Goal: Complete application form

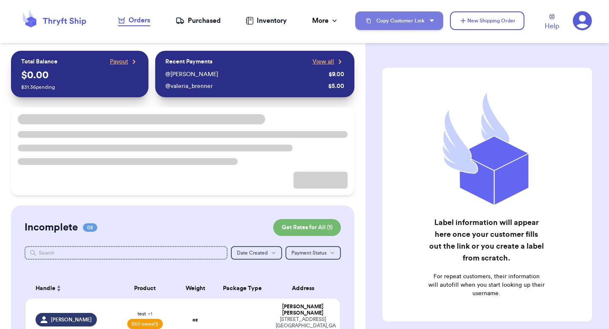
click at [405, 19] on button "Copy Customer Link" at bounding box center [399, 20] width 88 height 19
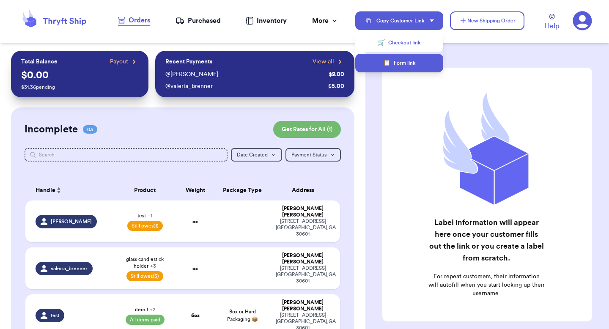
click at [393, 57] on button "📋 Form link" at bounding box center [399, 63] width 88 height 19
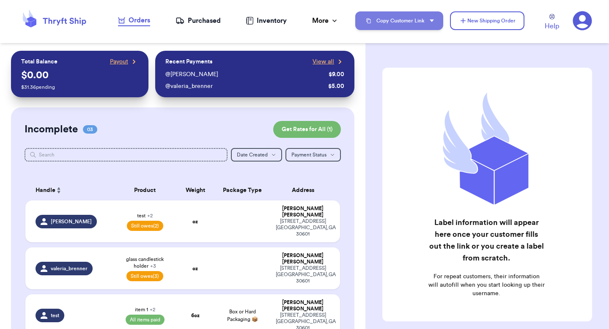
click at [418, 23] on button "Copy Customer Link" at bounding box center [399, 20] width 88 height 19
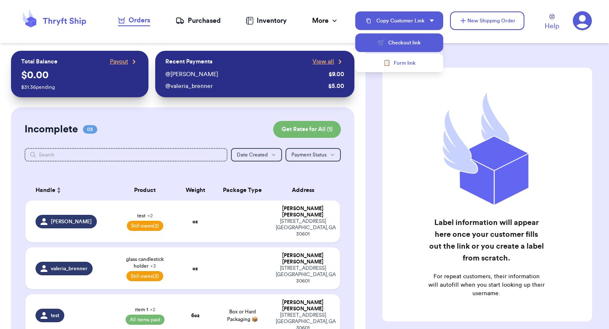
click at [401, 41] on button "🛒 Checkout link" at bounding box center [399, 42] width 88 height 19
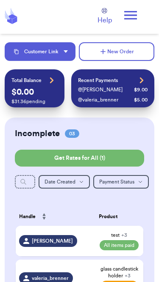
click at [132, 17] on icon at bounding box center [130, 15] width 17 height 17
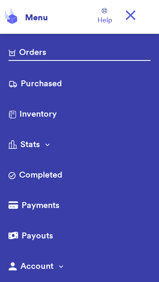
click at [132, 17] on icon at bounding box center [130, 15] width 10 height 10
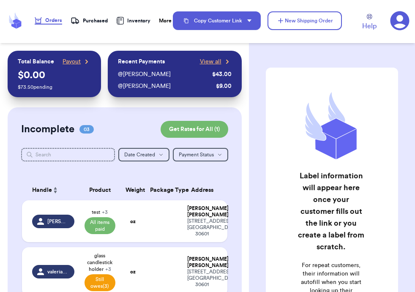
click at [399, 19] on icon at bounding box center [400, 20] width 19 height 19
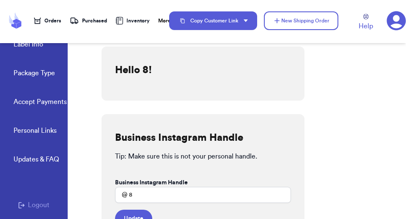
scroll to position [124, 0]
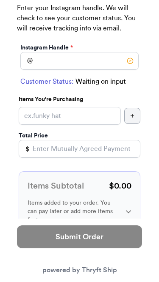
scroll to position [142, 0]
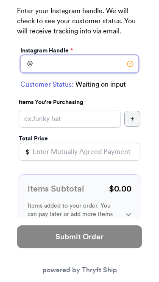
click at [70, 63] on input "Instagram Handle *" at bounding box center [79, 64] width 118 height 18
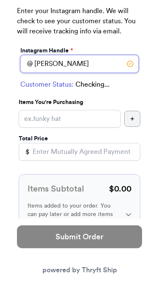
type input "valeria"
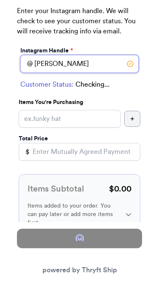
select select "GA"
type input "athens"
type input "30601"
type input "valeria"
click at [62, 93] on p at bounding box center [79, 93] width 118 height 0
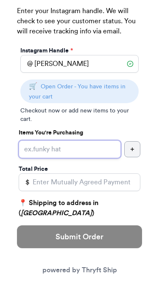
click at [50, 146] on input "Instagram Handle *" at bounding box center [70, 149] width 102 height 18
click at [49, 149] on input "Instagram Handle *" at bounding box center [70, 149] width 102 height 18
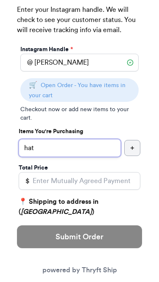
type input "hat"
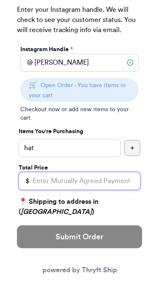
click at [50, 185] on input "Total Price" at bounding box center [79, 181] width 121 height 18
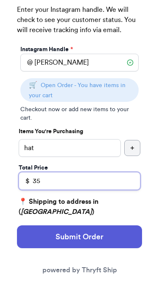
type input "35"
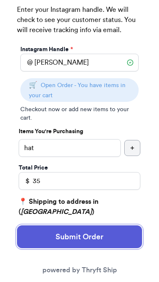
click at [56, 241] on button "Submit Order" at bounding box center [79, 237] width 125 height 23
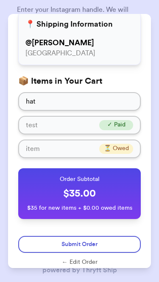
scroll to position [50, 0]
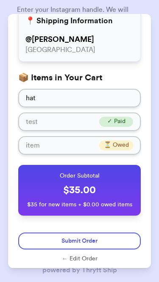
click at [66, 243] on span "Submit Order" at bounding box center [79, 241] width 36 height 8
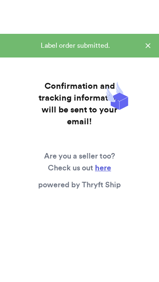
scroll to position [0, 0]
